Goal: Complete application form: Complete application form

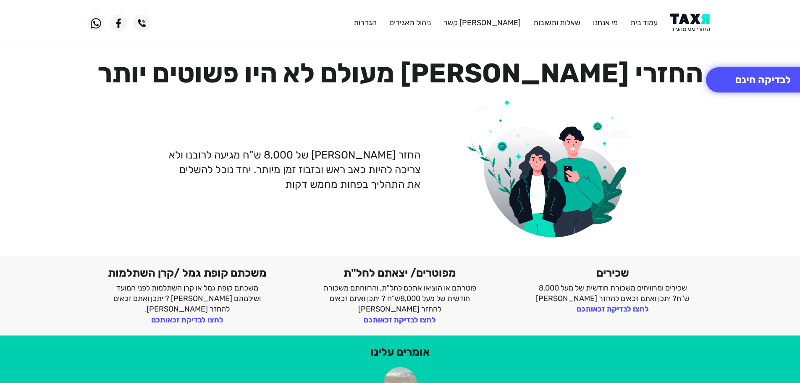
click at [700, 25] on img at bounding box center [691, 22] width 42 height 19
click at [694, 23] on img at bounding box center [691, 22] width 42 height 19
click at [701, 22] on img at bounding box center [691, 22] width 42 height 19
click at [683, 17] on img at bounding box center [691, 22] width 42 height 19
click at [753, 79] on button "לבדיקה חינם" at bounding box center [763, 79] width 114 height 25
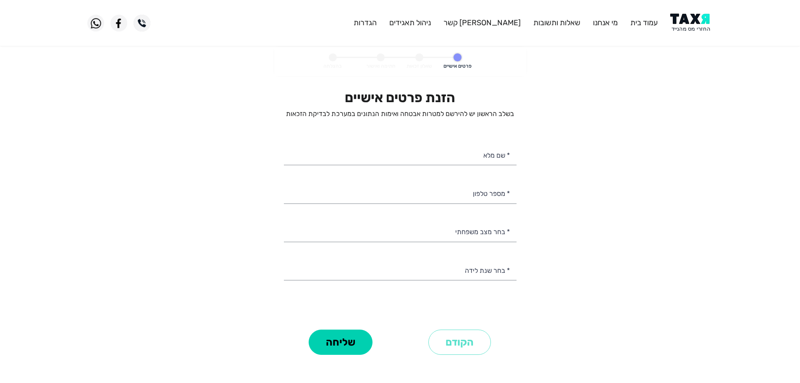
select select
click at [492, 197] on input "* מספר טלפון" at bounding box center [400, 192] width 233 height 21
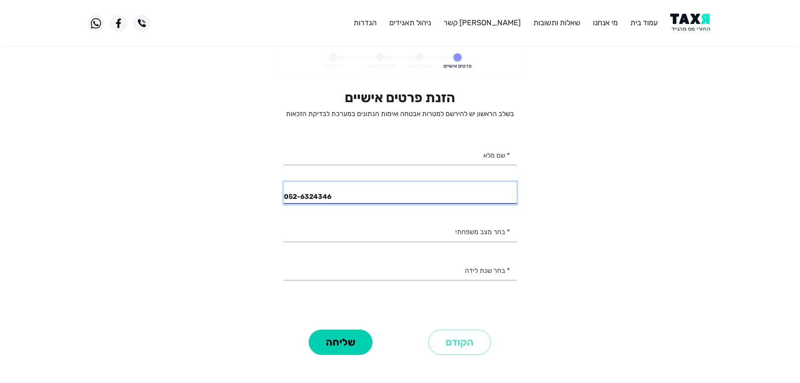
type input "052-6324346"
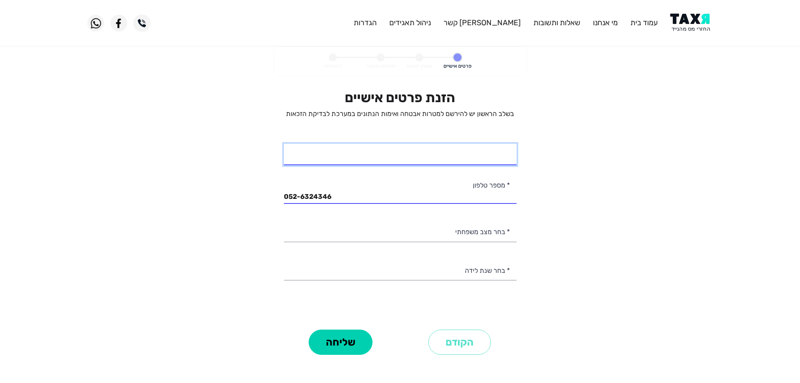
drag, startPoint x: 438, startPoint y: 160, endPoint x: 461, endPoint y: 160, distance: 23.5
click at [439, 160] on input "* שם מלא" at bounding box center [400, 154] width 233 height 21
drag, startPoint x: 494, startPoint y: 156, endPoint x: 501, endPoint y: 158, distance: 7.7
click at [494, 156] on input "אסתרמברטה" at bounding box center [400, 154] width 233 height 21
type input "[PERSON_NAME]"
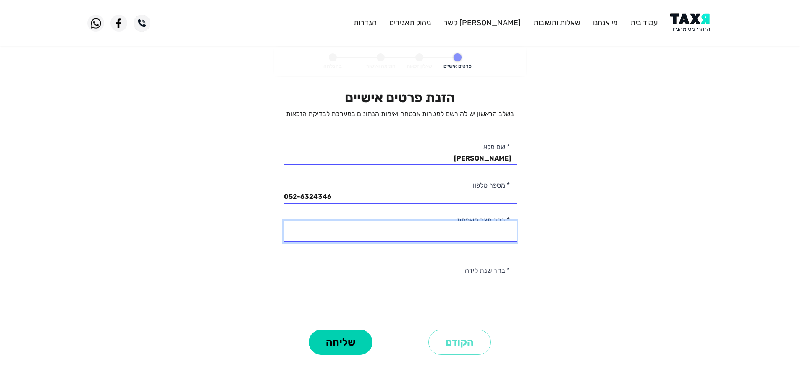
click at [483, 236] on select "רווק/ה נשוי/[PERSON_NAME]/ה אלמן/נה" at bounding box center [400, 231] width 233 height 21
select select "1: Single"
click at [284, 221] on select "רווק/ה נשוי/[PERSON_NAME]/ה אלמן/נה" at bounding box center [400, 231] width 233 height 21
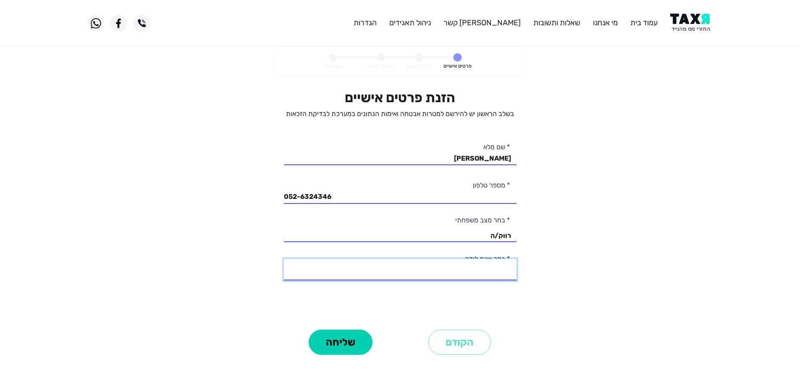
click at [491, 270] on select "2003 2002 2001 2000 1999 1998 1997 1996 1995 1994 1993 1992 1991 1990 1989 1988…" at bounding box center [400, 269] width 233 height 21
select select "11: 1993"
click at [284, 259] on select "2003 2002 2001 2000 1999 1998 1997 1996 1995 1994 1993 1992 1991 1990 1989 1988…" at bounding box center [400, 269] width 233 height 21
click at [335, 342] on button "שליחה" at bounding box center [341, 341] width 64 height 25
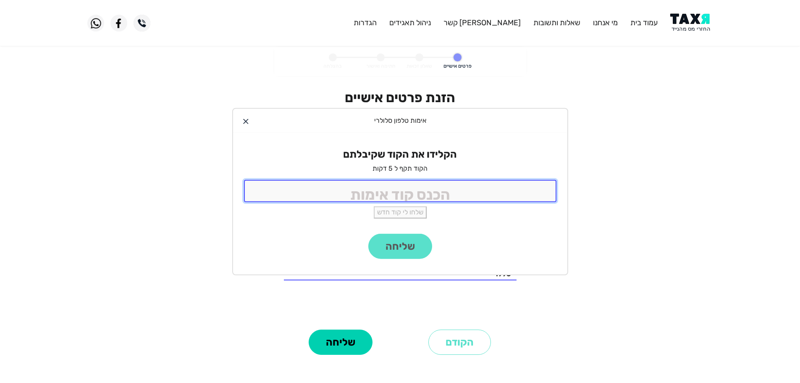
click at [447, 192] on input "tel" at bounding box center [400, 191] width 313 height 22
type input "9988"
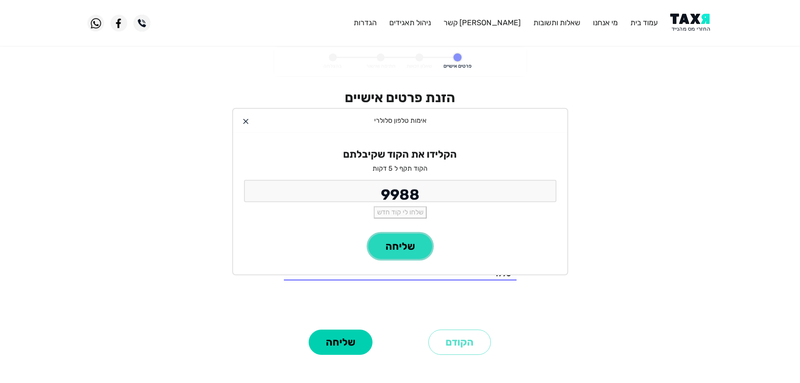
click at [420, 253] on button "שליחה" at bounding box center [400, 246] width 64 height 25
